Goal: Check status: Check status

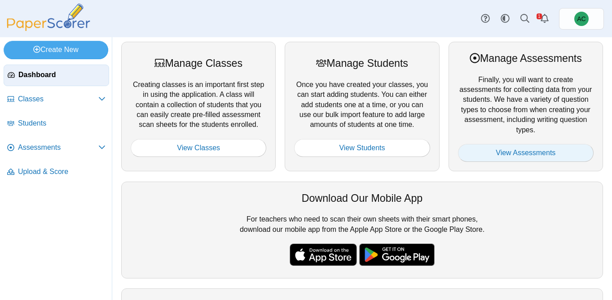
click at [528, 158] on link "View Assessments" at bounding box center [526, 153] width 136 height 18
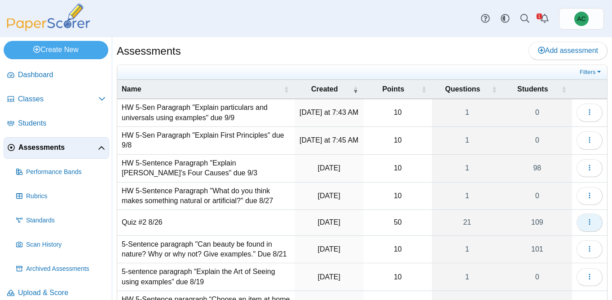
click at [595, 223] on button "button" at bounding box center [589, 223] width 26 height 18
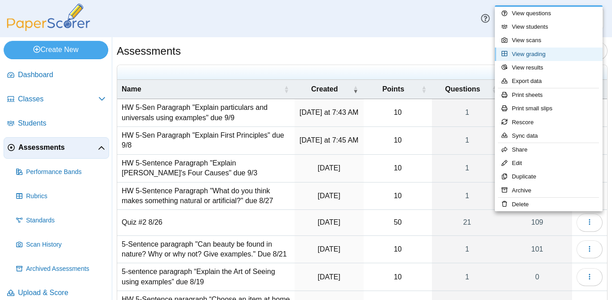
click at [539, 53] on link "View grading" at bounding box center [548, 54] width 108 height 13
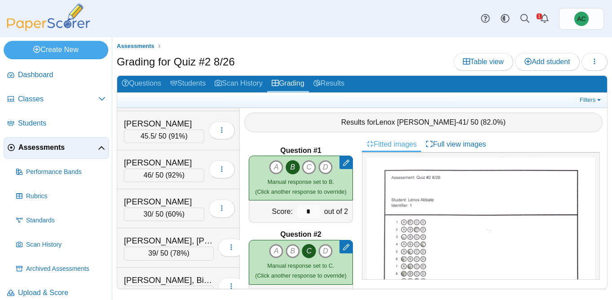
scroll to position [3397, 0]
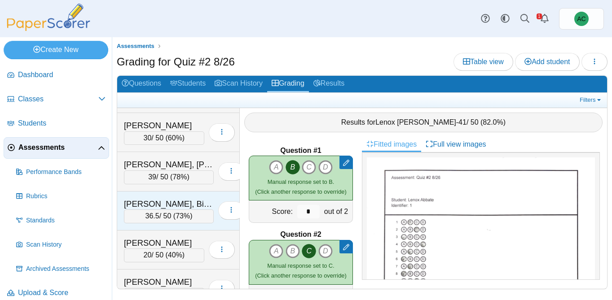
click at [158, 204] on div "[PERSON_NAME], Bishmeet" at bounding box center [169, 204] width 90 height 12
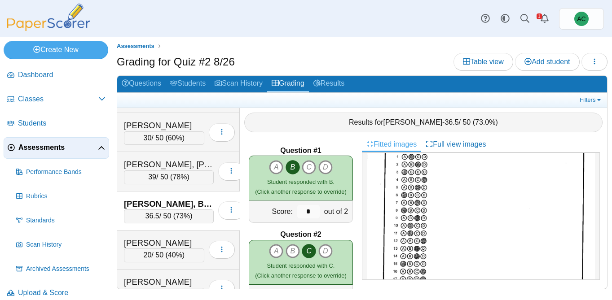
scroll to position [97, 0]
